Goal: Transaction & Acquisition: Purchase product/service

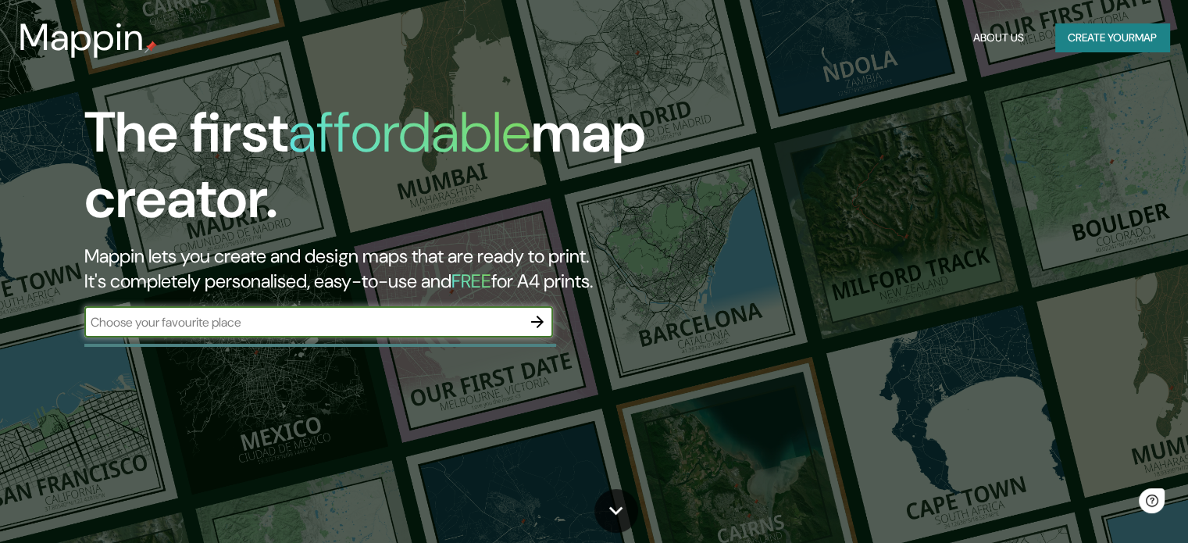
click at [278, 323] on input "text" at bounding box center [302, 322] width 437 height 18
type input "m"
type input "[GEOGRAPHIC_DATA][PERSON_NAME]"
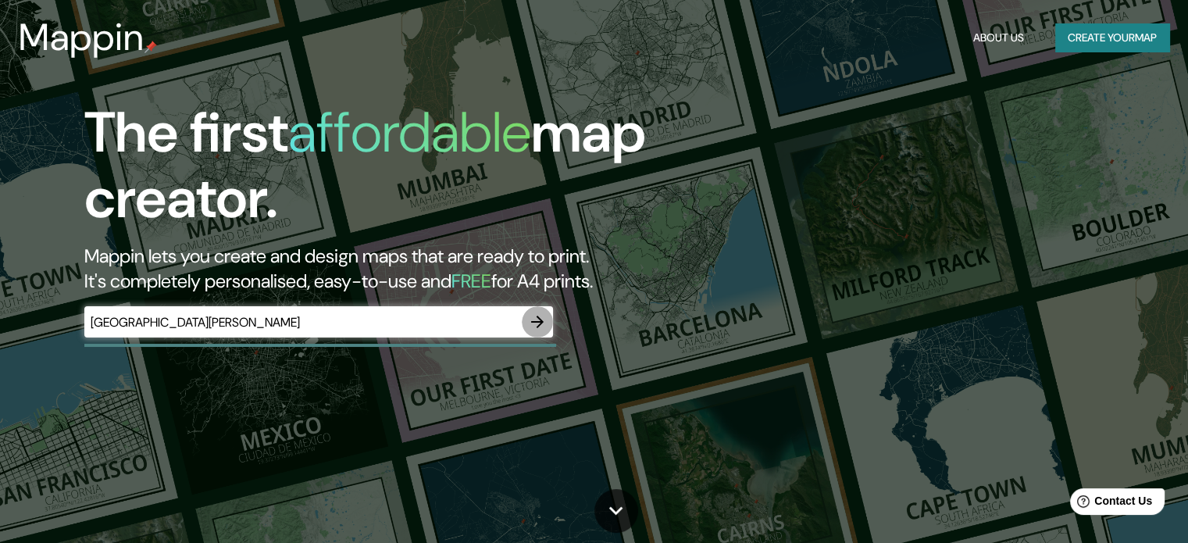
click at [540, 323] on icon "button" at bounding box center [537, 321] width 12 height 12
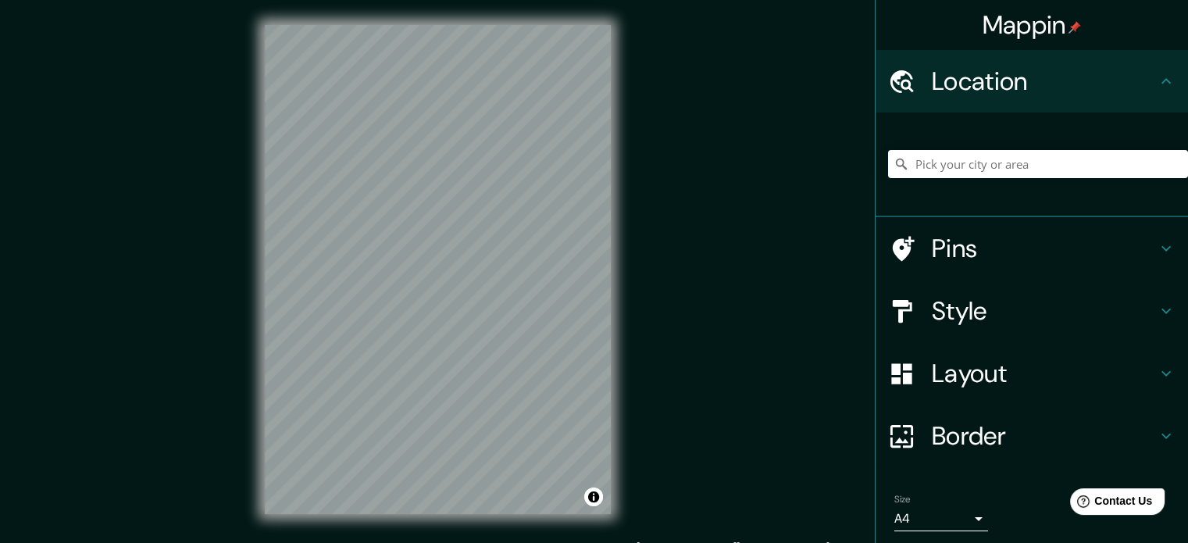
click at [939, 296] on h4 "Style" at bounding box center [1044, 310] width 225 height 31
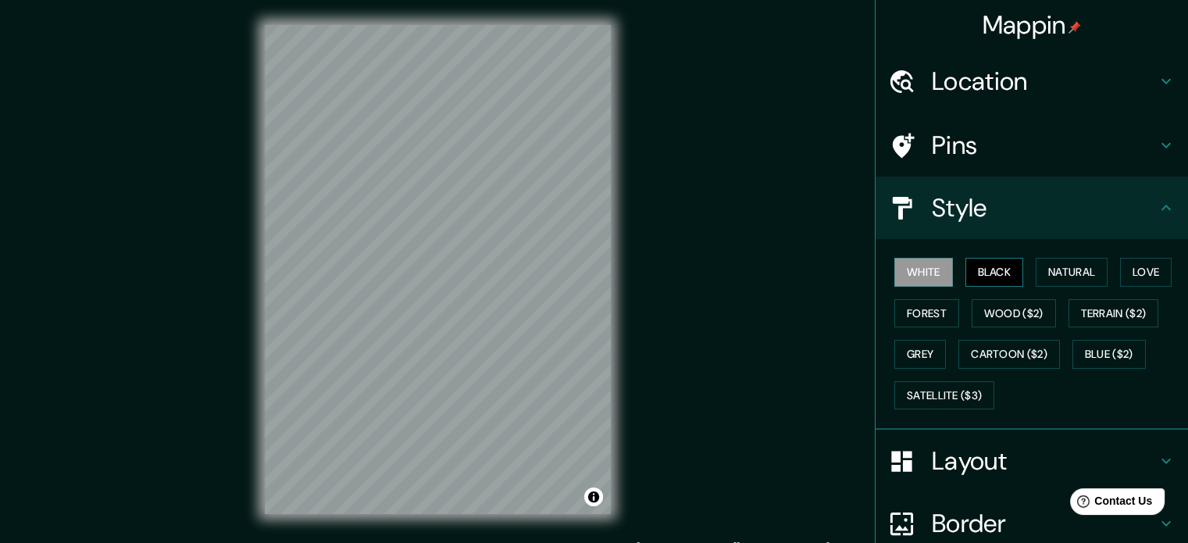
click at [980, 265] on button "Black" at bounding box center [994, 272] width 59 height 29
click at [1071, 272] on button "Natural" at bounding box center [1071, 272] width 72 height 29
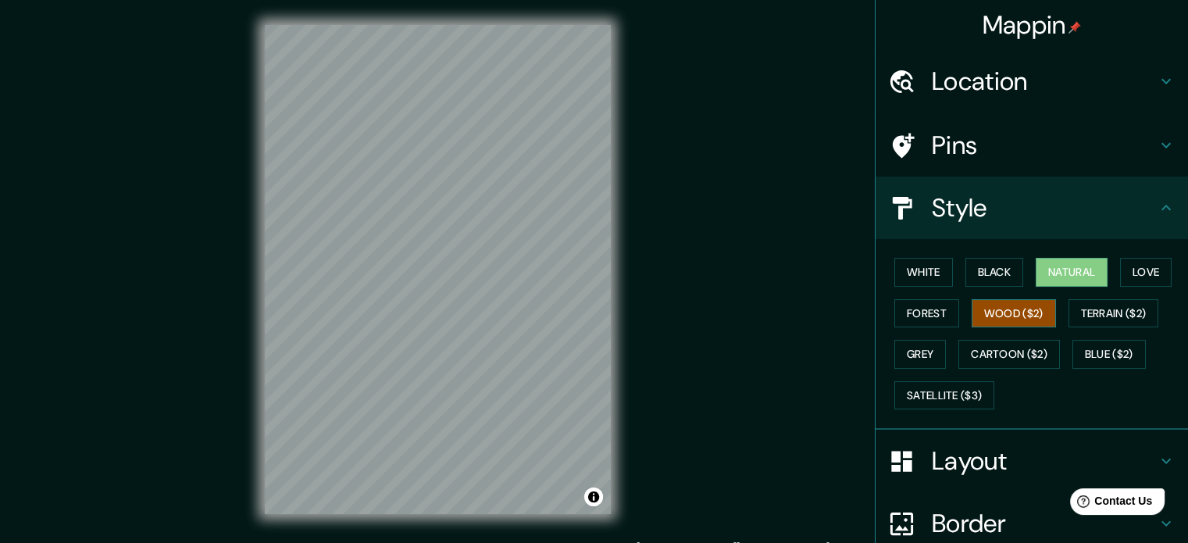
click at [1009, 316] on button "Wood ($2)" at bounding box center [1013, 313] width 84 height 29
click at [894, 302] on button "Forest" at bounding box center [926, 313] width 65 height 29
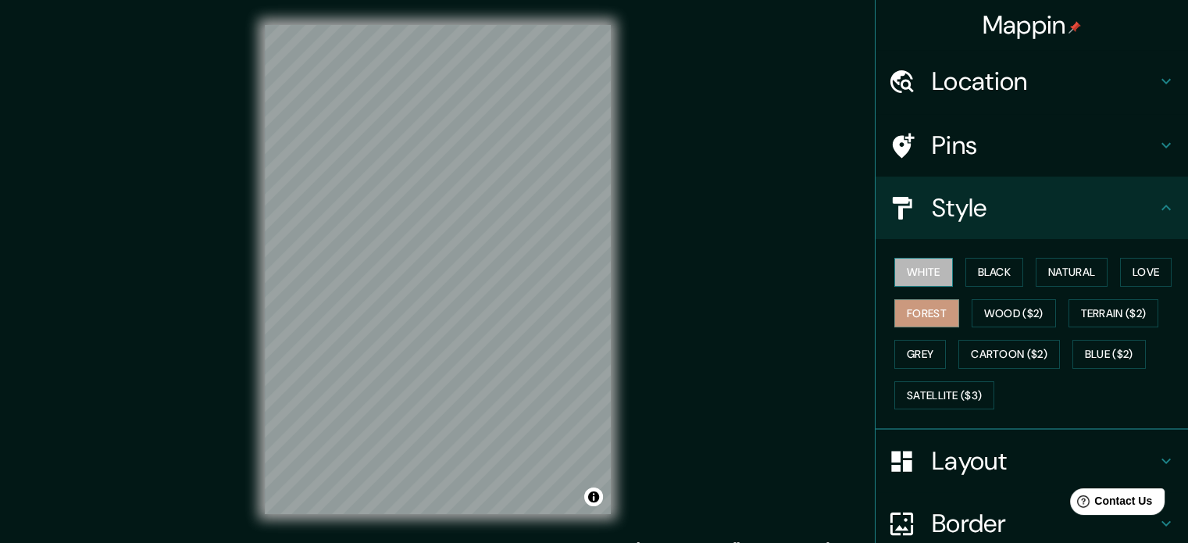
click at [931, 274] on button "White" at bounding box center [923, 272] width 59 height 29
click at [1024, 318] on button "Wood ($2)" at bounding box center [1013, 313] width 84 height 29
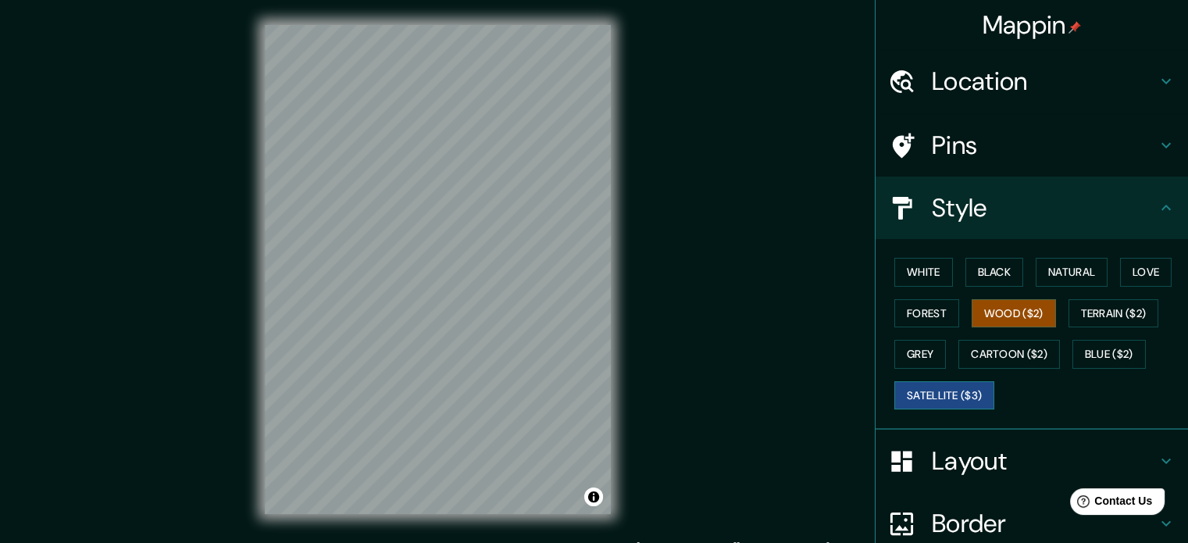
click at [907, 390] on button "Satellite ($3)" at bounding box center [944, 395] width 100 height 29
click at [725, 233] on div "Mappin Location Pins Style White Black Natural Love Forest Wood ($2) Terrain ($…" at bounding box center [594, 282] width 1188 height 564
click at [990, 272] on button "Black" at bounding box center [994, 272] width 59 height 29
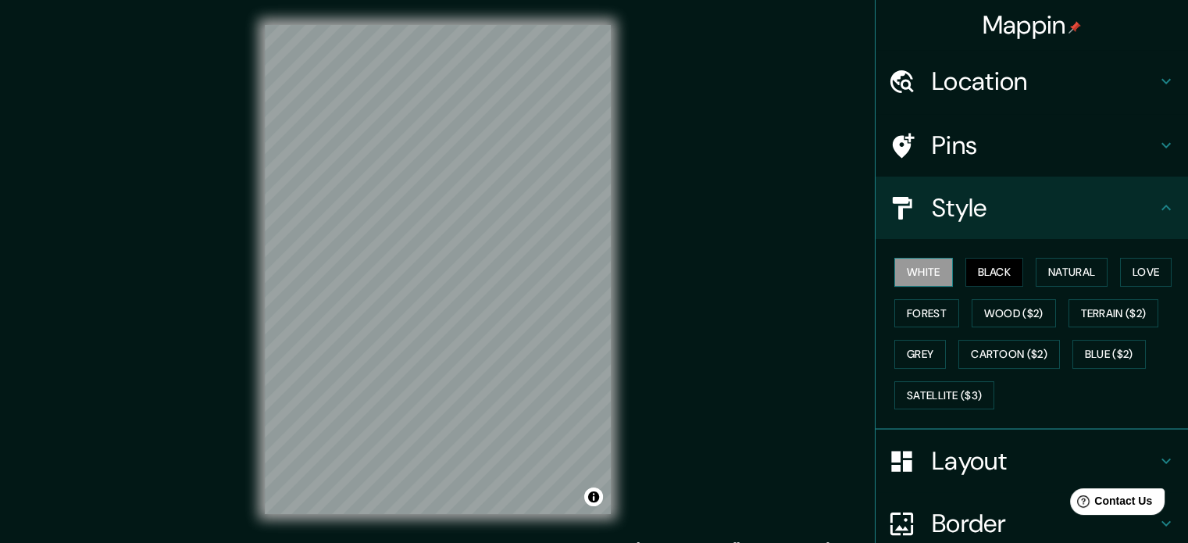
click at [909, 281] on button "White" at bounding box center [923, 272] width 59 height 29
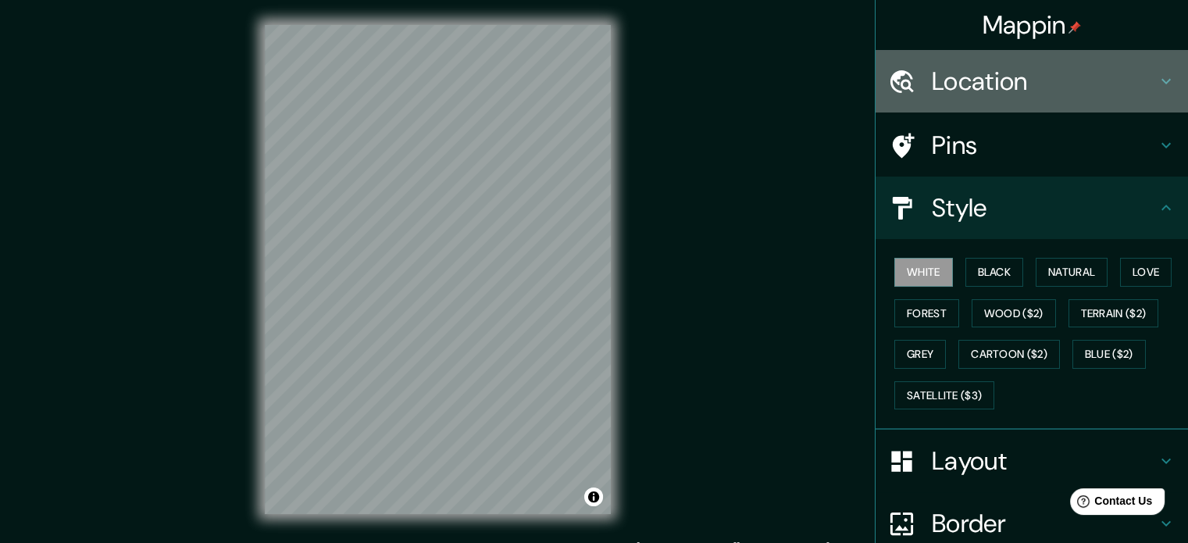
click at [989, 69] on h4 "Location" at bounding box center [1044, 81] width 225 height 31
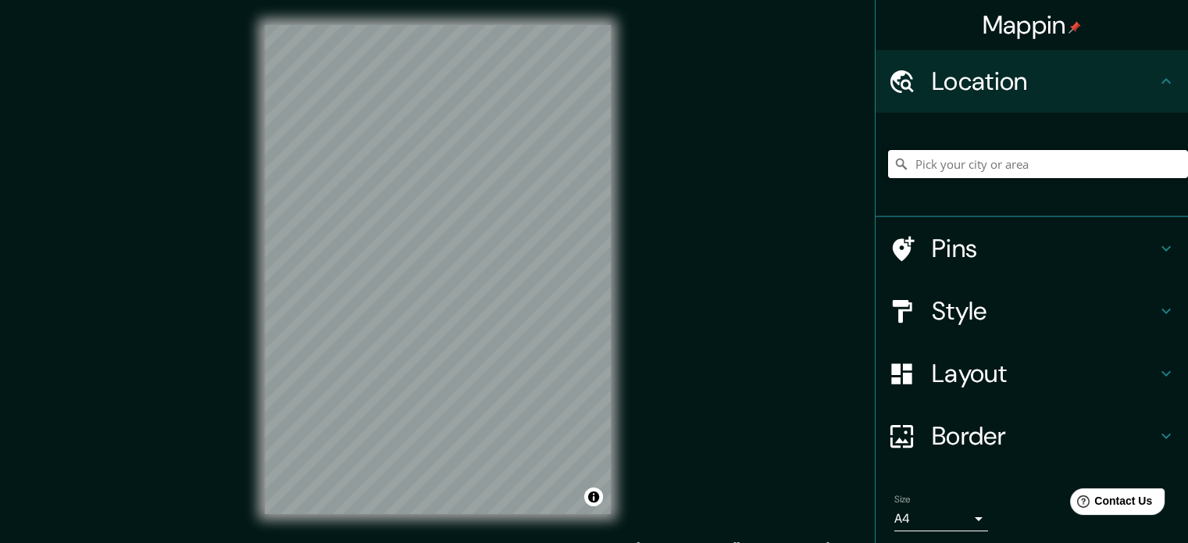
click at [932, 155] on input "Pick your city or area" at bounding box center [1038, 164] width 300 height 28
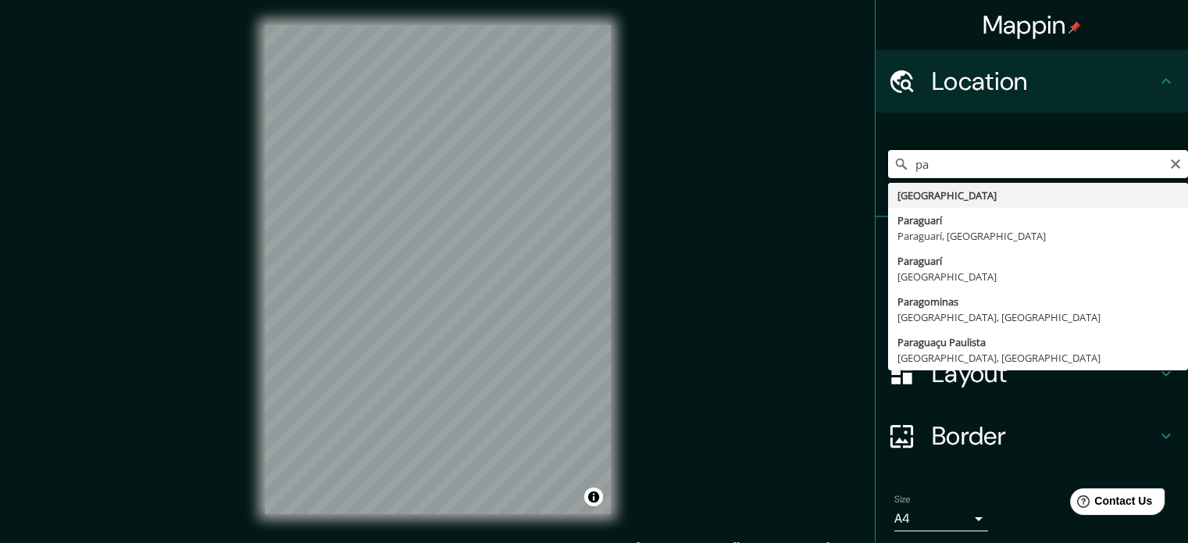
type input "p"
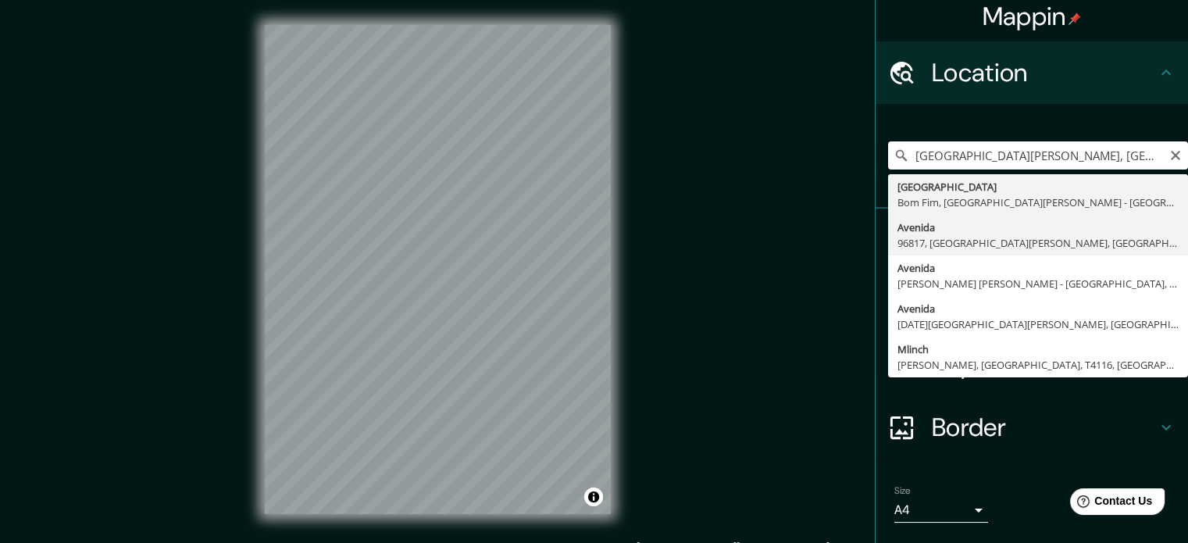
scroll to position [6, 0]
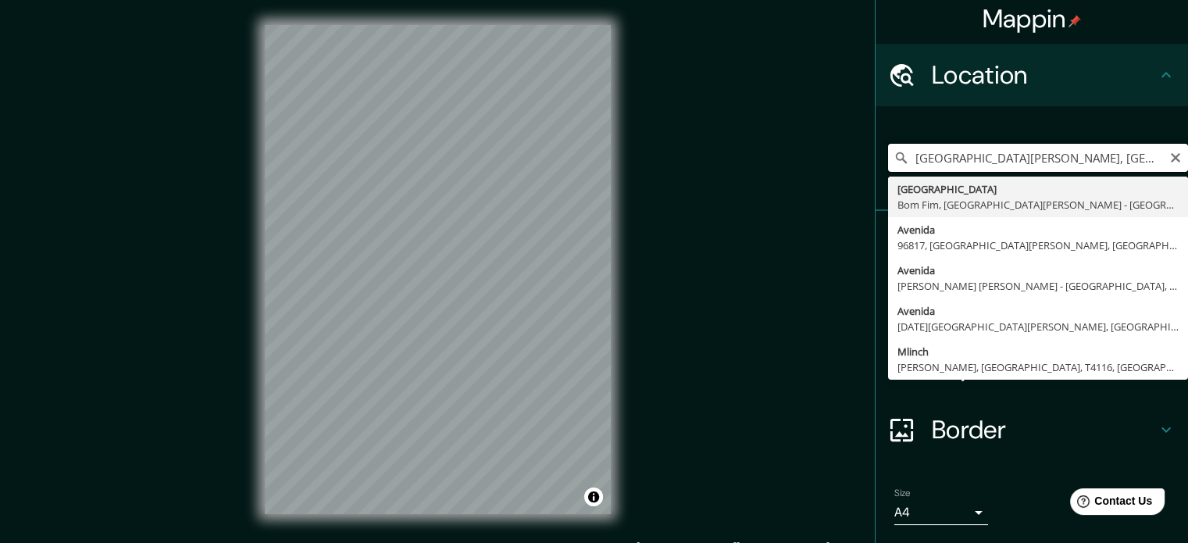
drag, startPoint x: 1035, startPoint y: 155, endPoint x: 912, endPoint y: 157, distance: 122.6
click at [912, 157] on input "[GEOGRAPHIC_DATA][PERSON_NAME], [GEOGRAPHIC_DATA]" at bounding box center [1038, 158] width 300 height 28
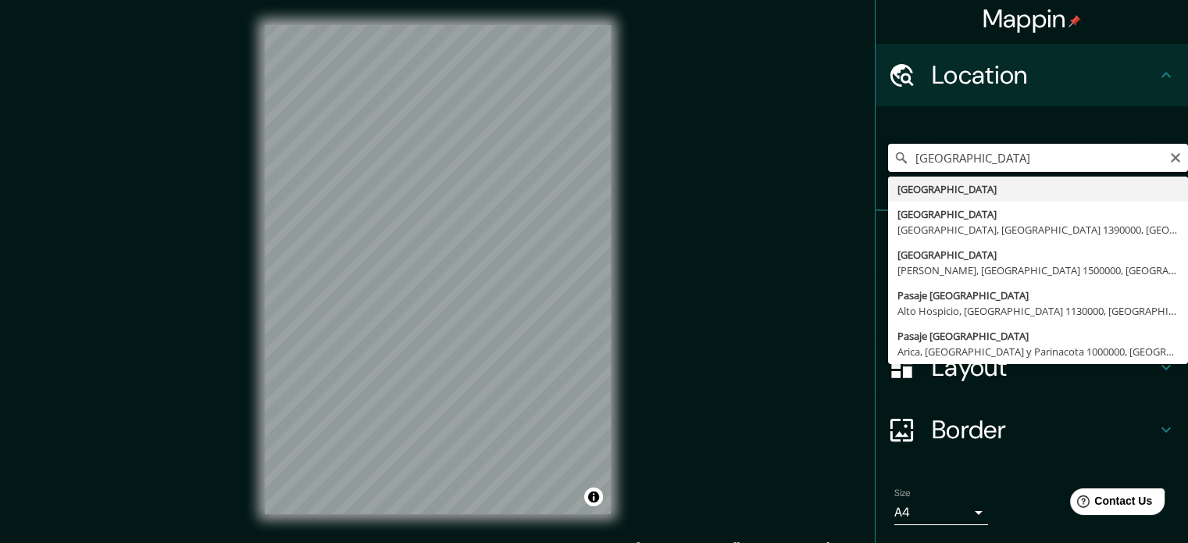
type input "[GEOGRAPHIC_DATA]"
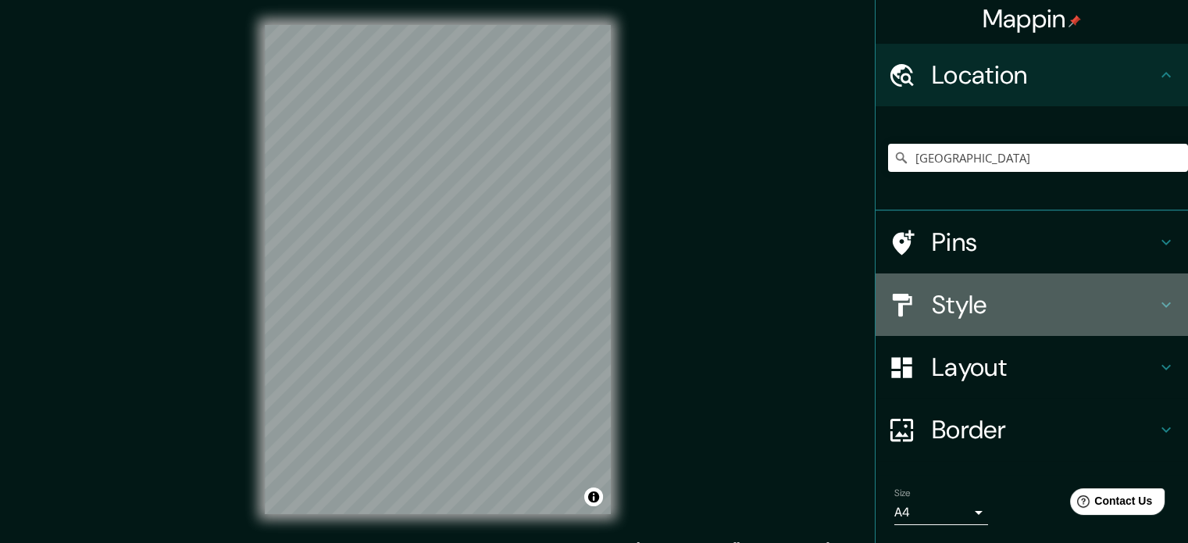
click at [989, 326] on div "Style" at bounding box center [1031, 304] width 312 height 62
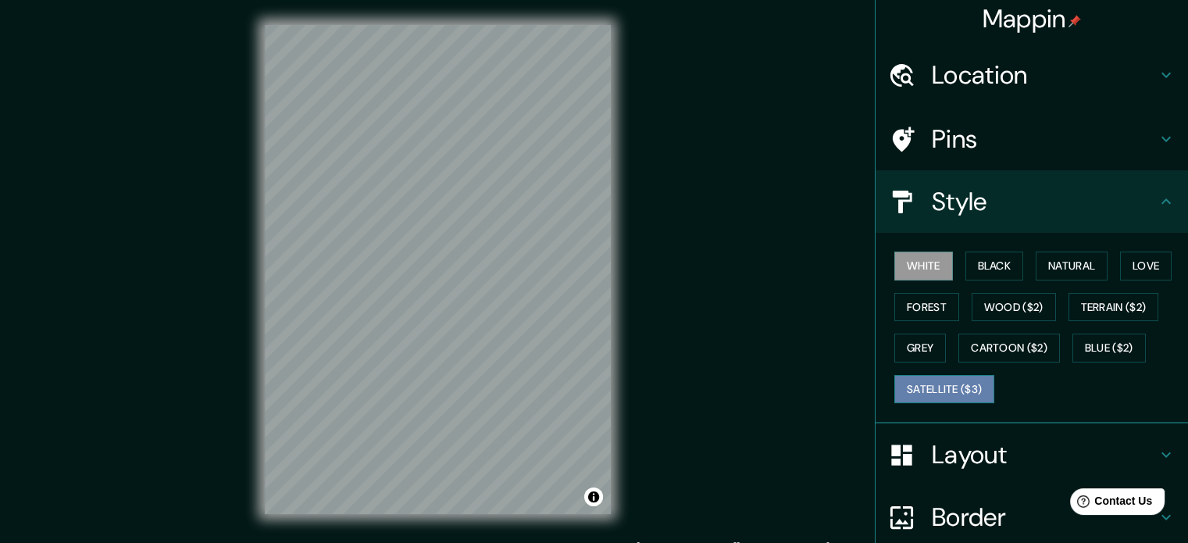
click at [952, 390] on button "Satellite ($3)" at bounding box center [944, 389] width 100 height 29
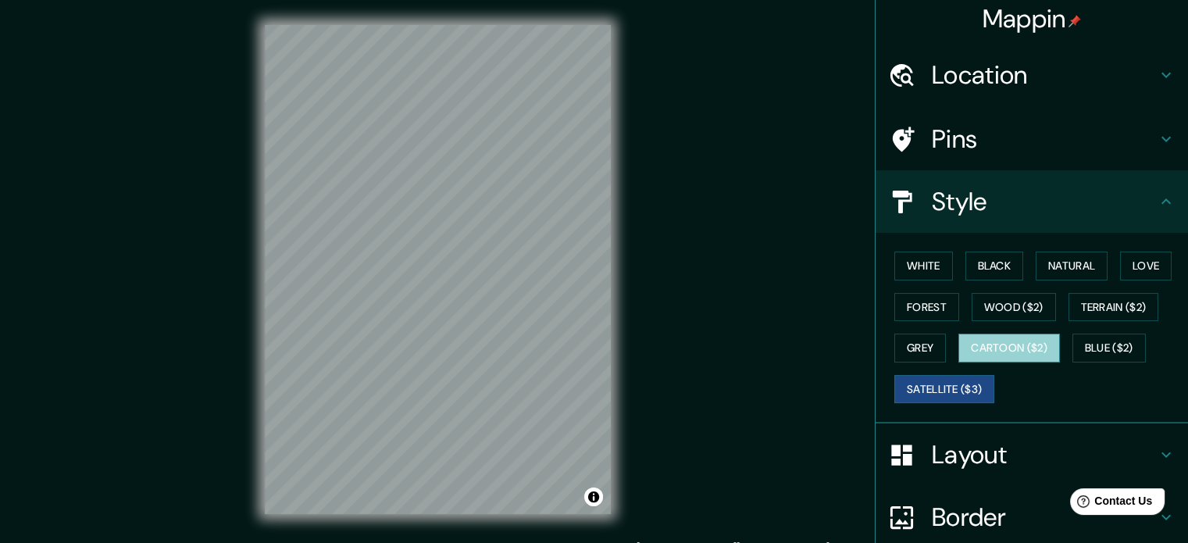
click at [1014, 349] on button "Cartoon ($2)" at bounding box center [1009, 347] width 102 height 29
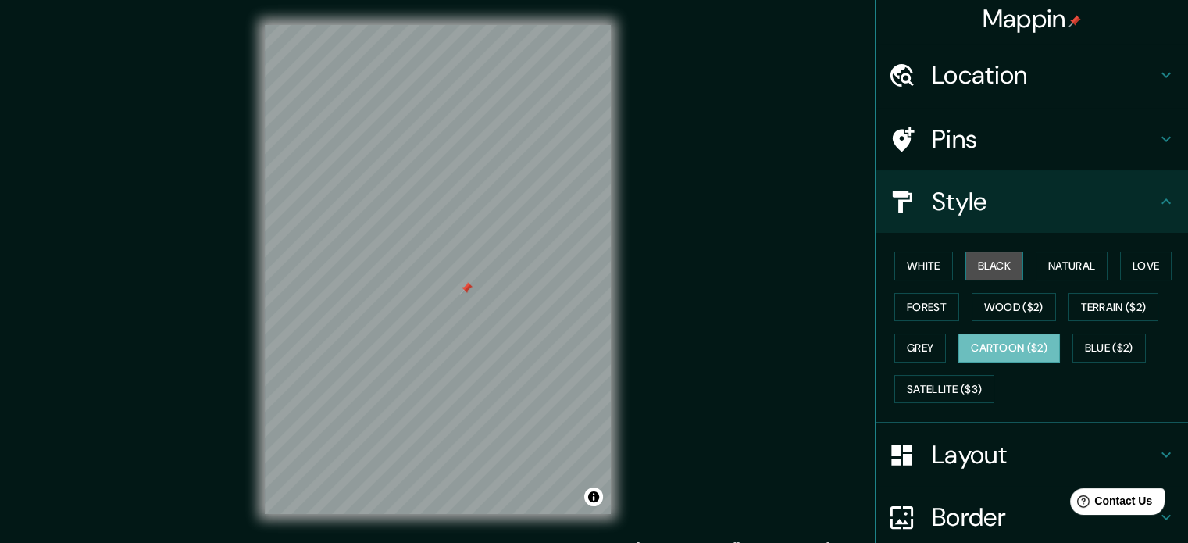
click at [969, 265] on button "Black" at bounding box center [994, 265] width 59 height 29
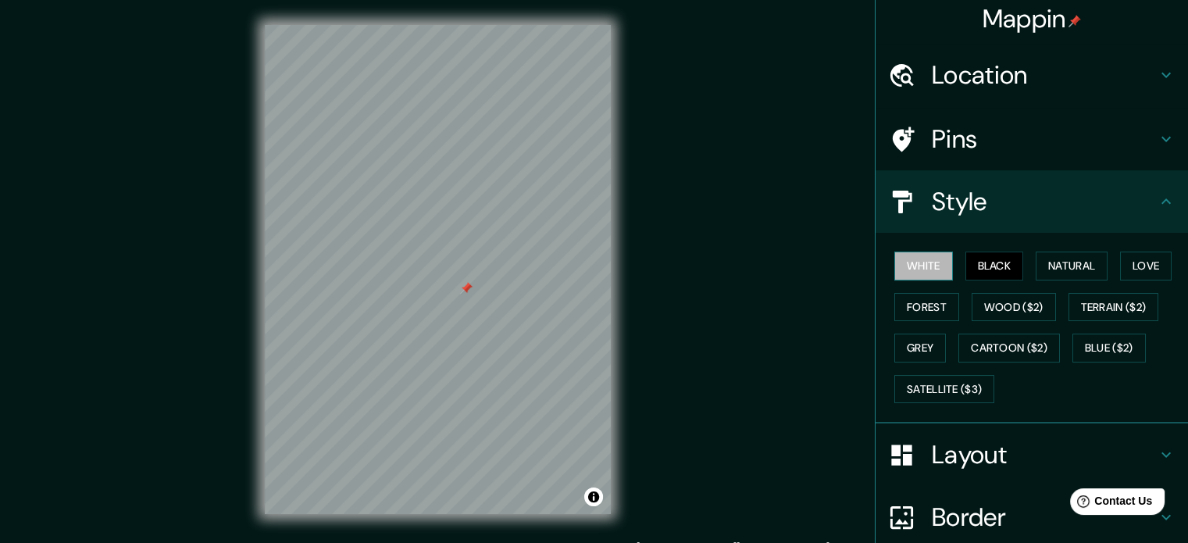
click at [911, 265] on button "White" at bounding box center [923, 265] width 59 height 29
click at [925, 297] on button "Forest" at bounding box center [926, 307] width 65 height 29
click at [937, 349] on div "White Black Natural Love Forest Wood ($2) Terrain ($2) Grey Cartoon ($2) Blue (…" at bounding box center [1038, 327] width 300 height 164
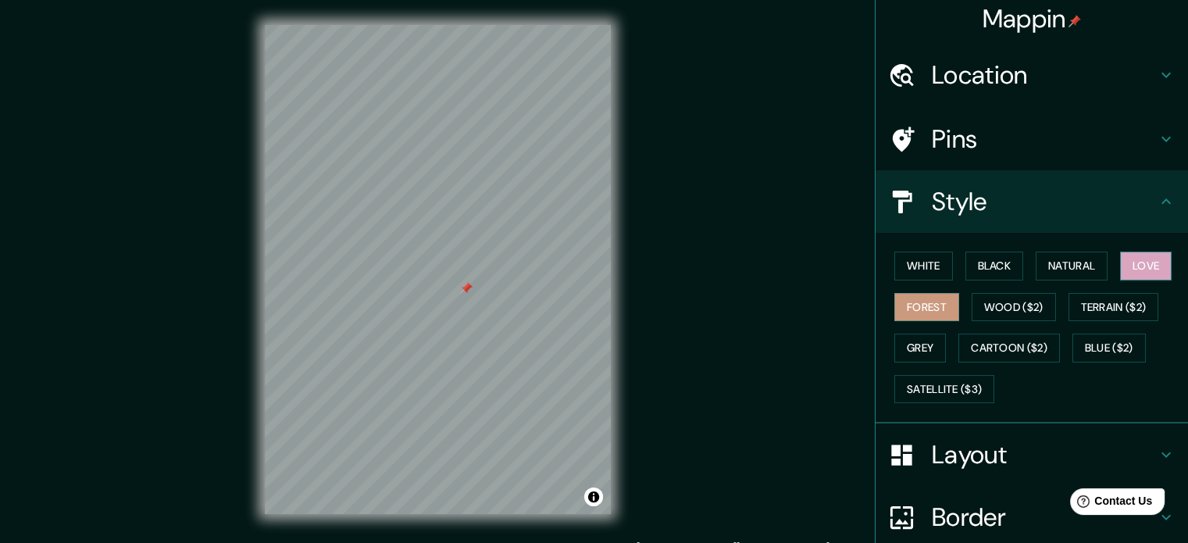
click at [1128, 258] on button "Love" at bounding box center [1146, 265] width 52 height 29
click at [1069, 262] on button "Natural" at bounding box center [1071, 265] width 72 height 29
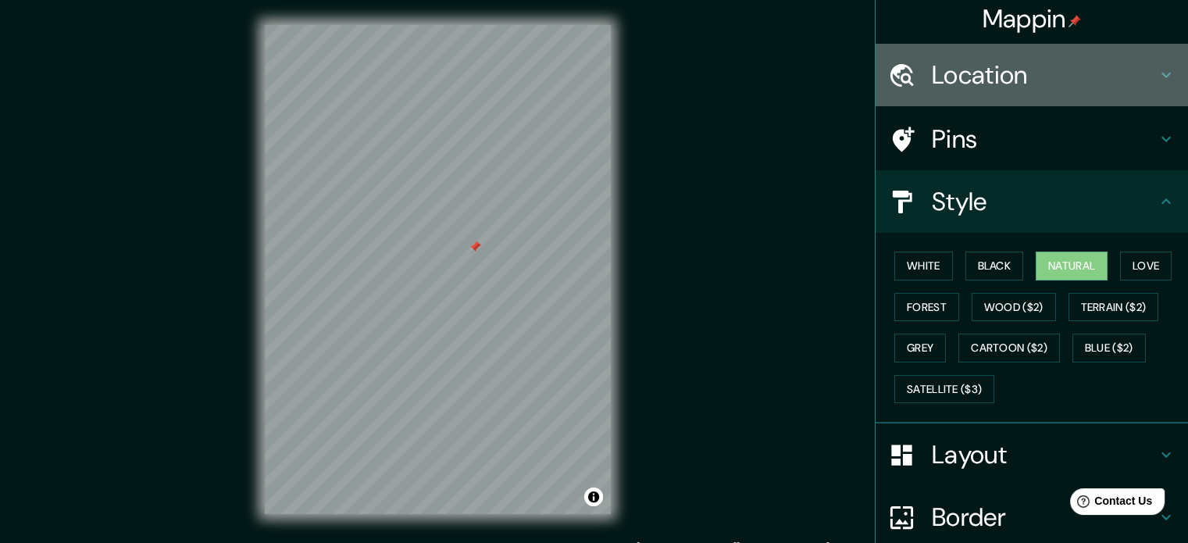
click at [985, 87] on h4 "Location" at bounding box center [1044, 74] width 225 height 31
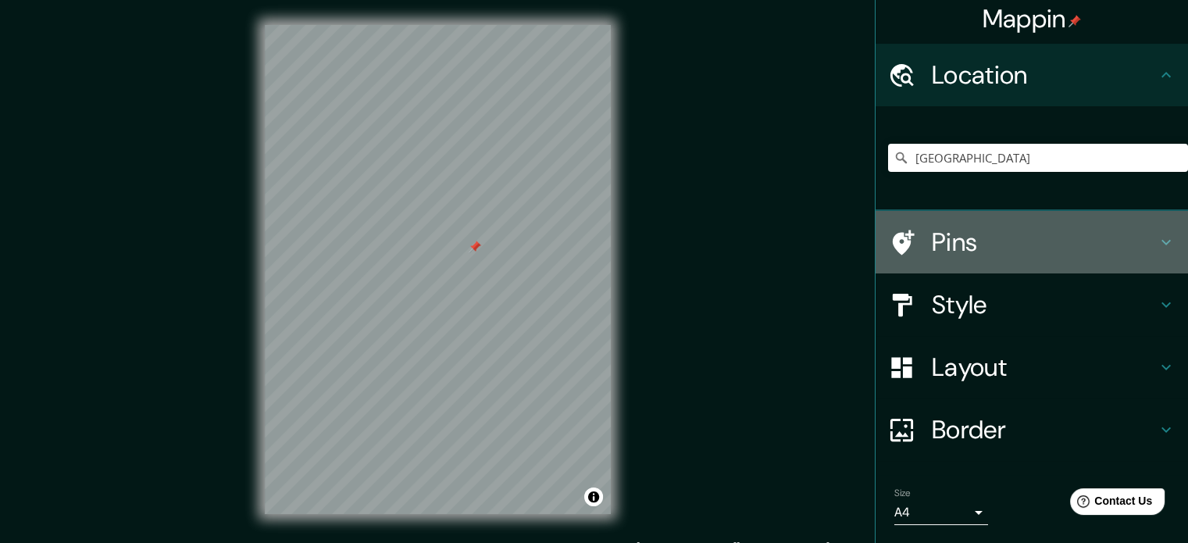
click at [959, 251] on h4 "Pins" at bounding box center [1044, 241] width 225 height 31
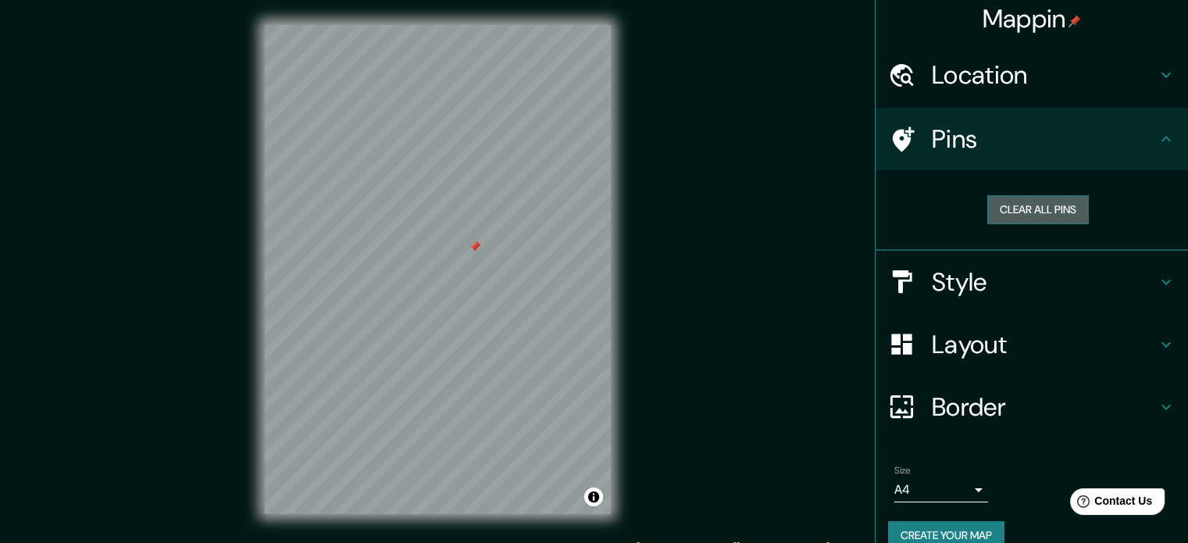
click at [1035, 212] on button "Clear all pins" at bounding box center [1038, 209] width 102 height 29
click at [996, 270] on h4 "Style" at bounding box center [1044, 281] width 225 height 31
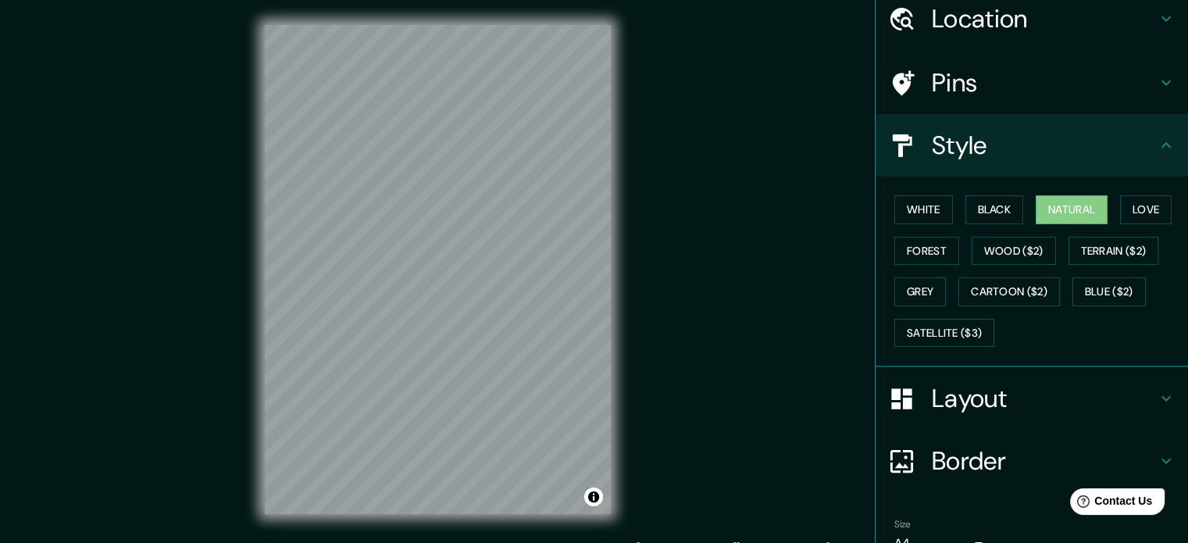
scroll to position [61, 0]
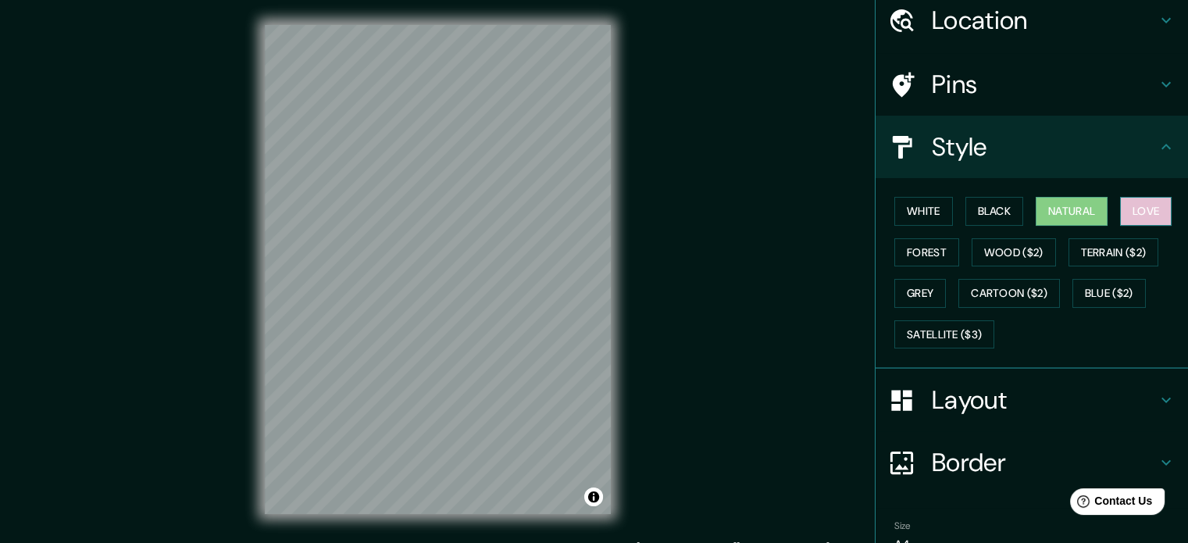
click at [1144, 205] on button "Love" at bounding box center [1146, 211] width 52 height 29
click at [982, 221] on button "Black" at bounding box center [994, 211] width 59 height 29
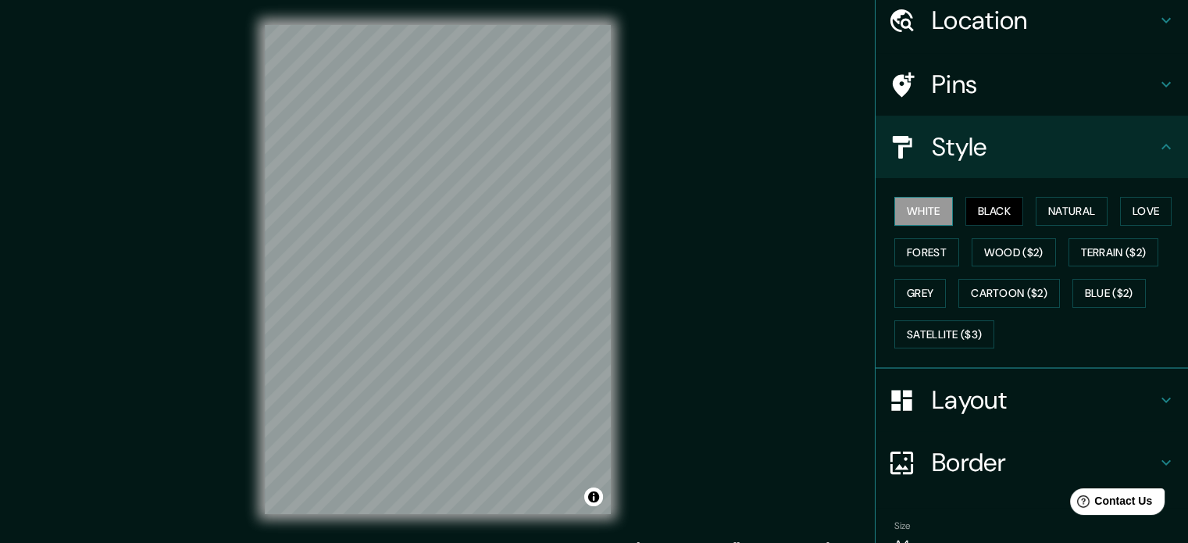
click at [921, 212] on button "White" at bounding box center [923, 211] width 59 height 29
click at [921, 256] on button "Forest" at bounding box center [926, 252] width 65 height 29
click at [898, 210] on button "White" at bounding box center [923, 211] width 59 height 29
click at [910, 296] on button "Grey" at bounding box center [920, 293] width 52 height 29
click at [1025, 377] on div "Layout" at bounding box center [1031, 400] width 312 height 62
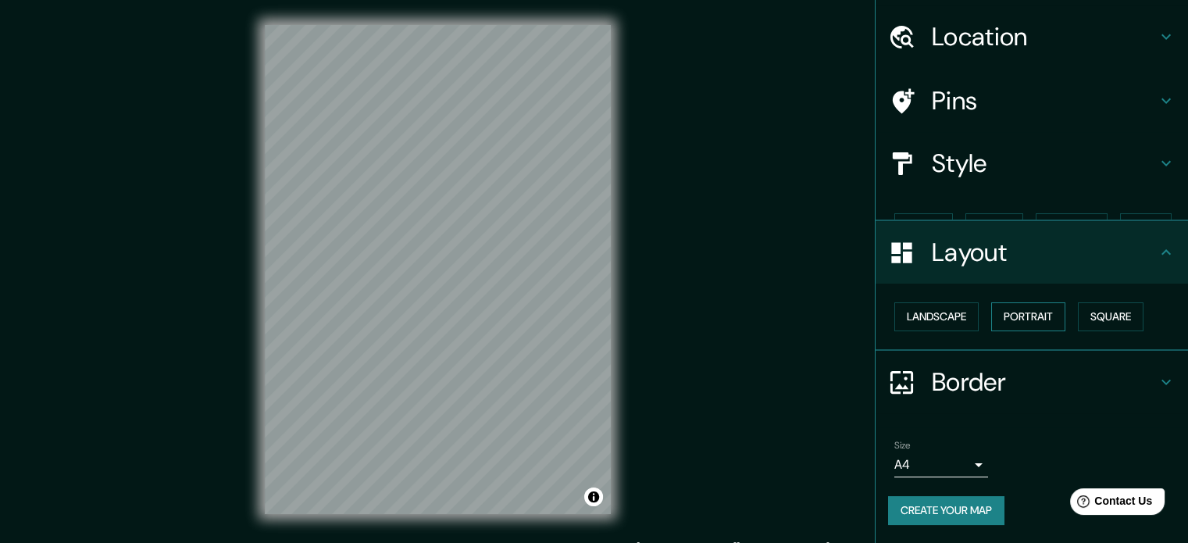
scroll to position [17, 0]
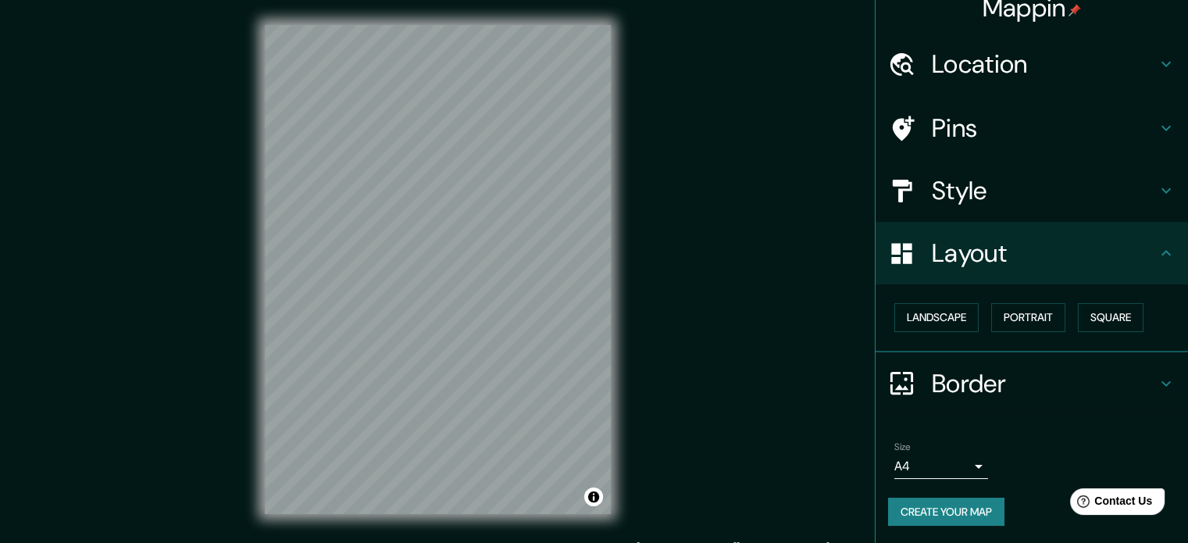
click at [1009, 368] on h4 "Border" at bounding box center [1044, 383] width 225 height 31
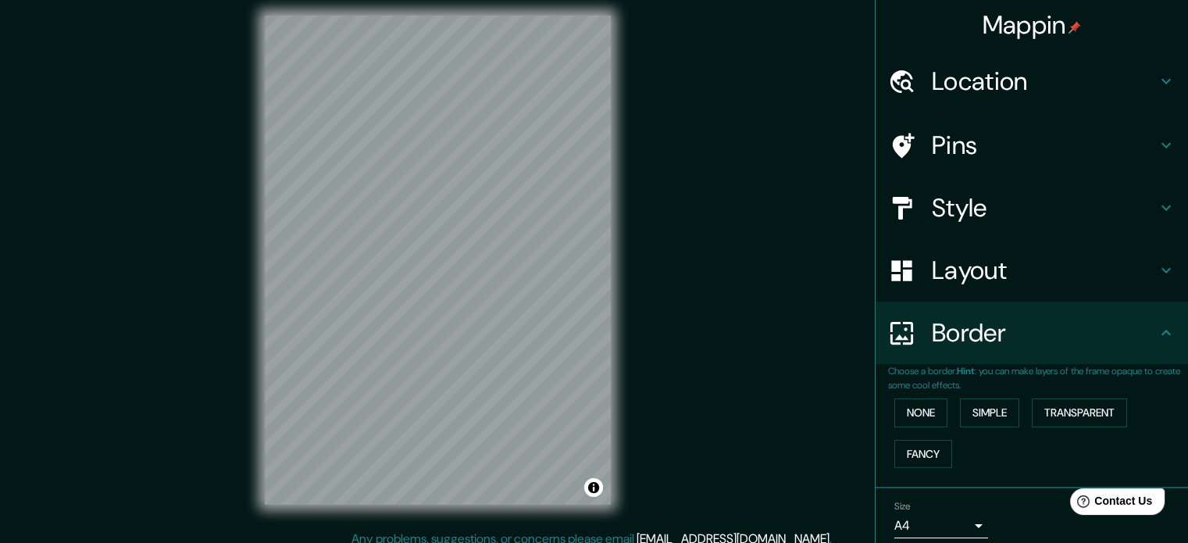
scroll to position [0, 0]
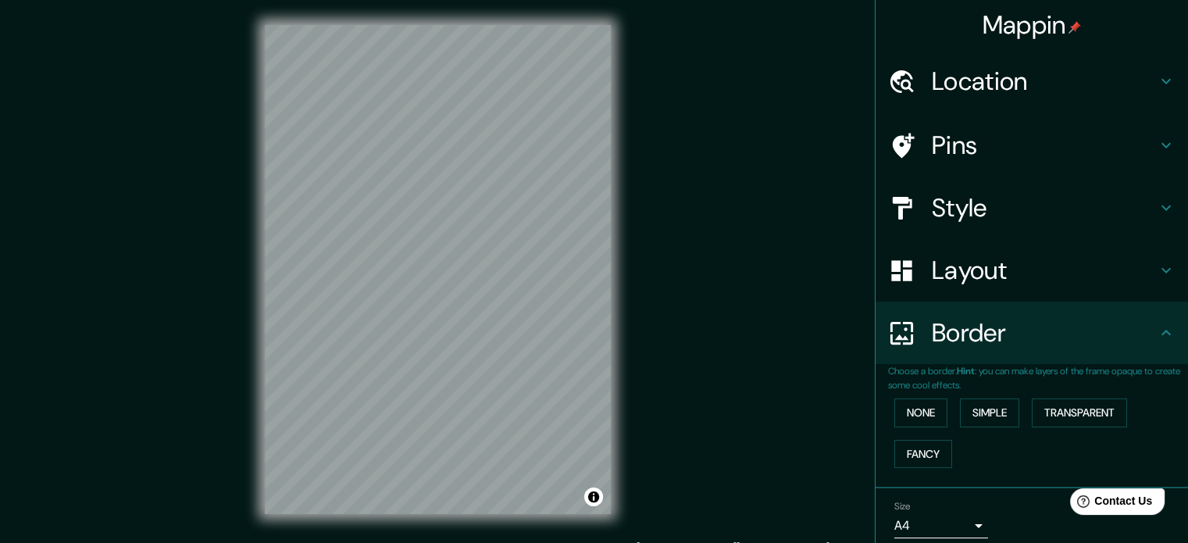
click at [978, 280] on h4 "Layout" at bounding box center [1044, 270] width 225 height 31
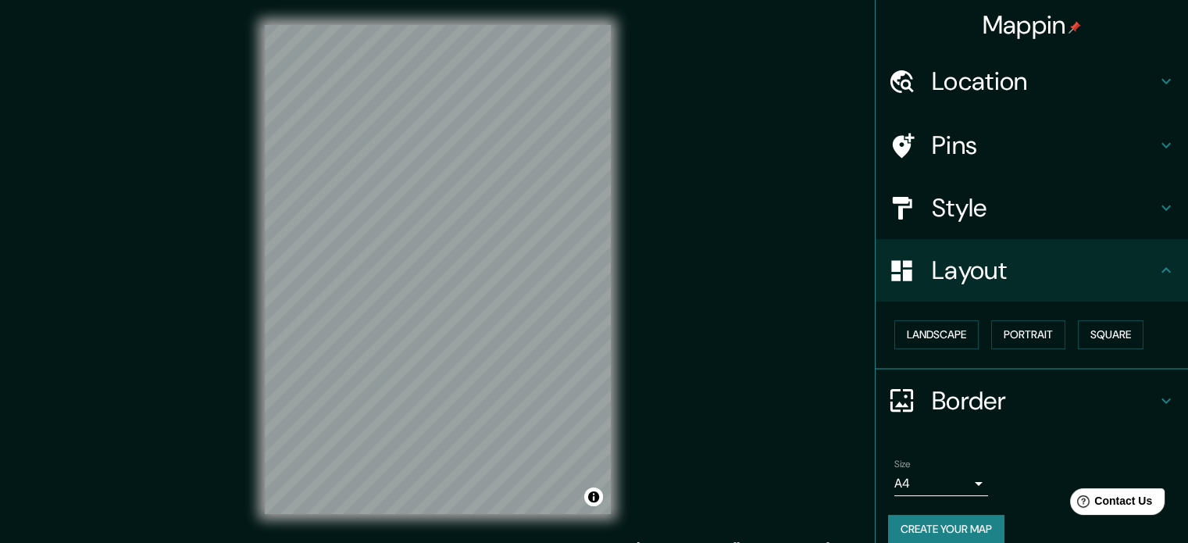
click at [961, 196] on h4 "Style" at bounding box center [1044, 207] width 225 height 31
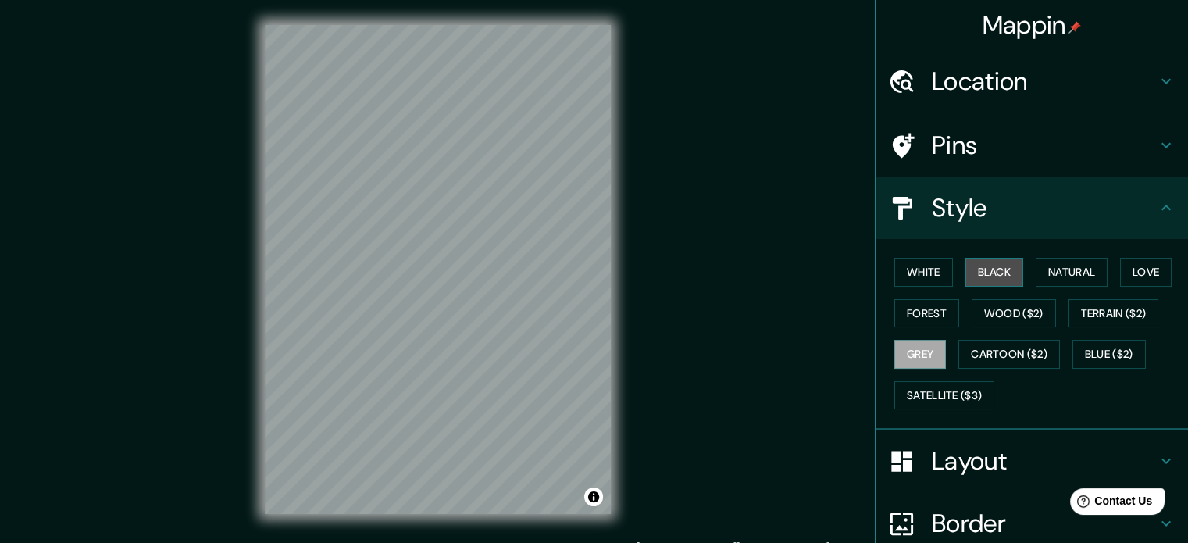
click at [982, 270] on button "Black" at bounding box center [994, 272] width 59 height 29
click at [935, 271] on button "White" at bounding box center [923, 272] width 59 height 29
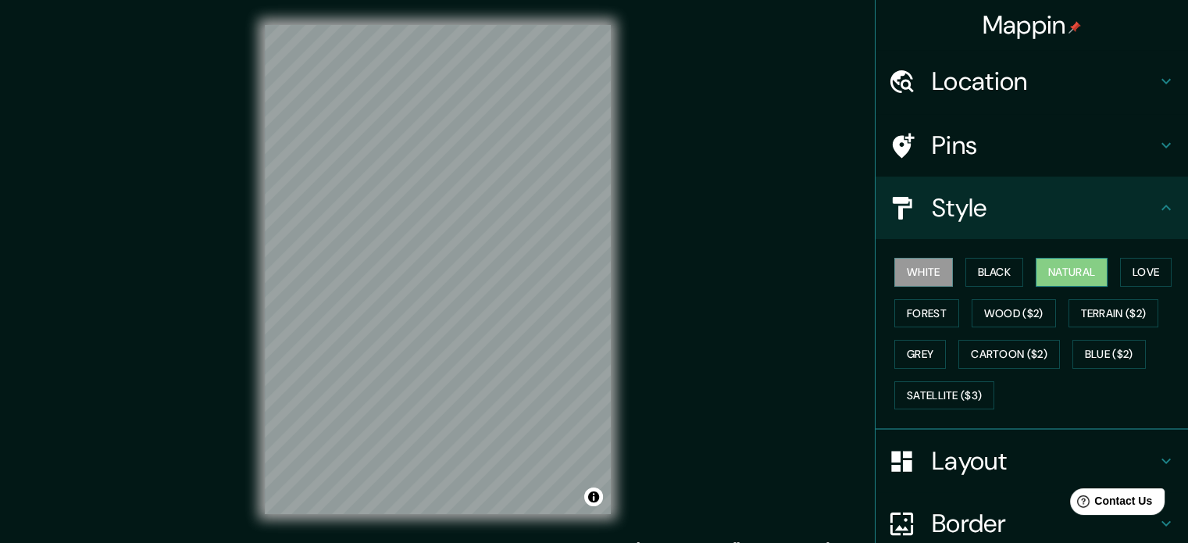
click at [1073, 261] on button "Natural" at bounding box center [1071, 272] width 72 height 29
click at [770, 160] on div "Mappin Location [GEOGRAPHIC_DATA] Pins Style White Black Natural Love Forest Wo…" at bounding box center [594, 282] width 1188 height 564
